Goal: Task Accomplishment & Management: Manage account settings

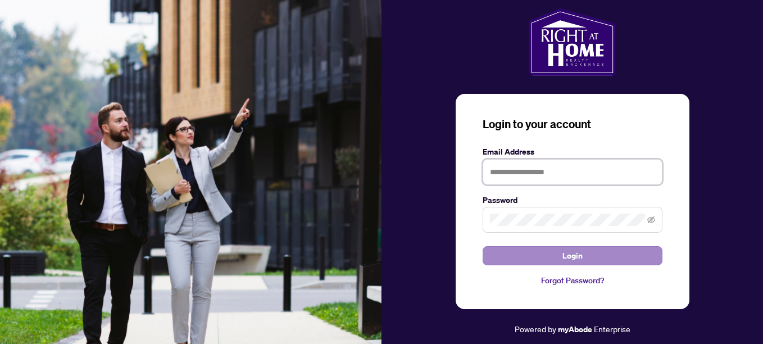
type input "**********"
click at [557, 251] on button "Login" at bounding box center [573, 255] width 180 height 19
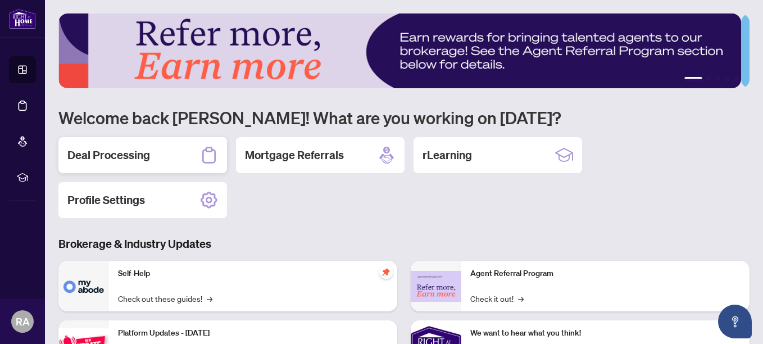
click at [177, 163] on div "Deal Processing" at bounding box center [142, 155] width 169 height 36
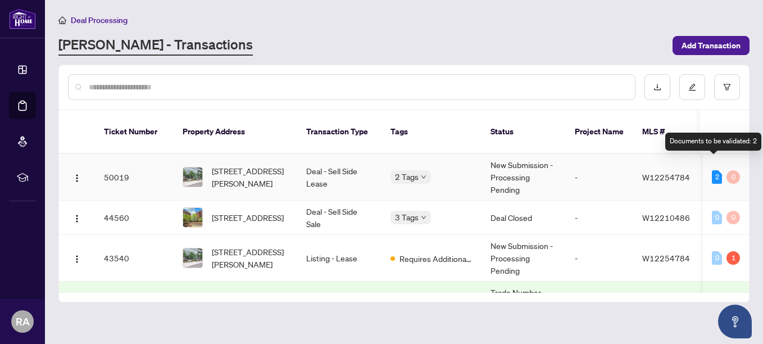
click at [568, 170] on div "2" at bounding box center [717, 176] width 10 height 13
click at [568, 167] on td "-" at bounding box center [599, 177] width 67 height 47
click at [513, 201] on td "Deal Closed" at bounding box center [524, 218] width 84 height 34
